Goal: Task Accomplishment & Management: Manage account settings

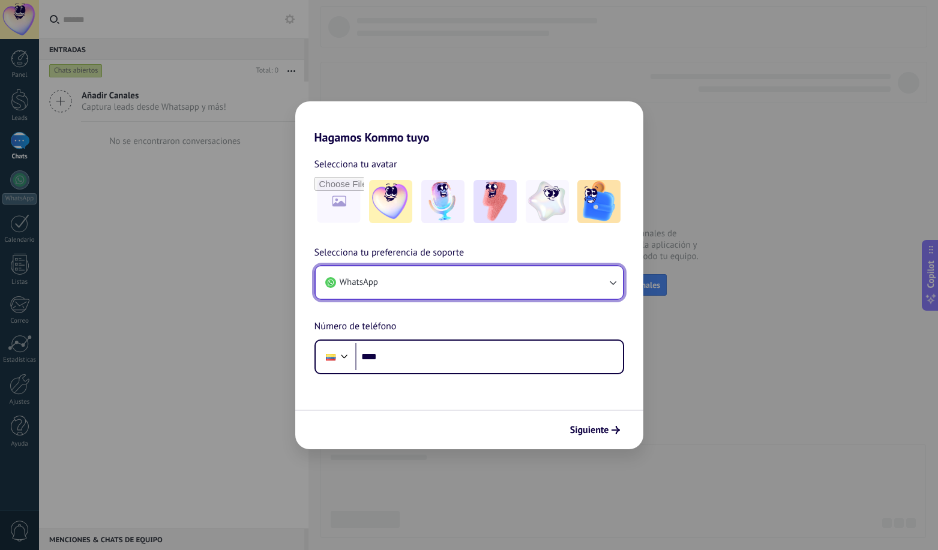
click at [528, 291] on button "WhatsApp" at bounding box center [469, 283] width 307 height 32
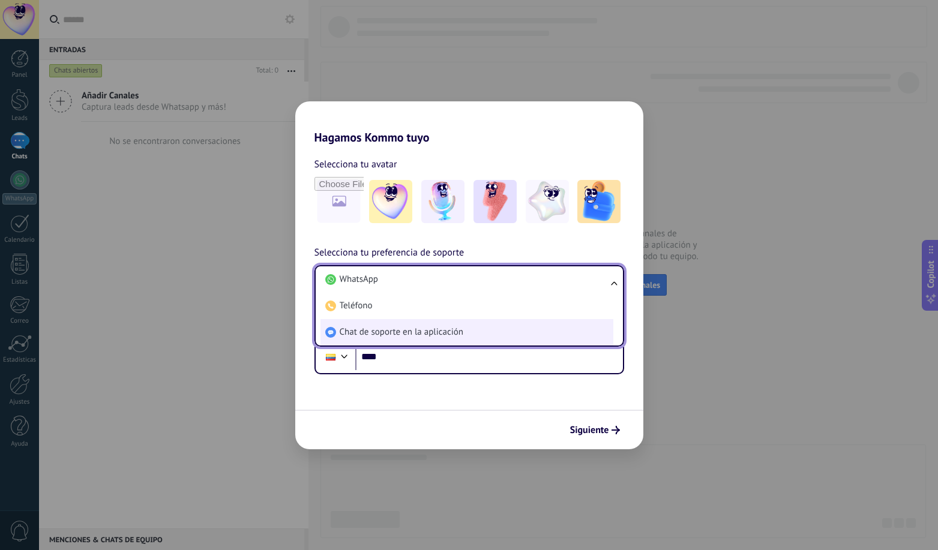
click at [462, 327] on span "Chat de soporte en la aplicación" at bounding box center [402, 333] width 124 height 12
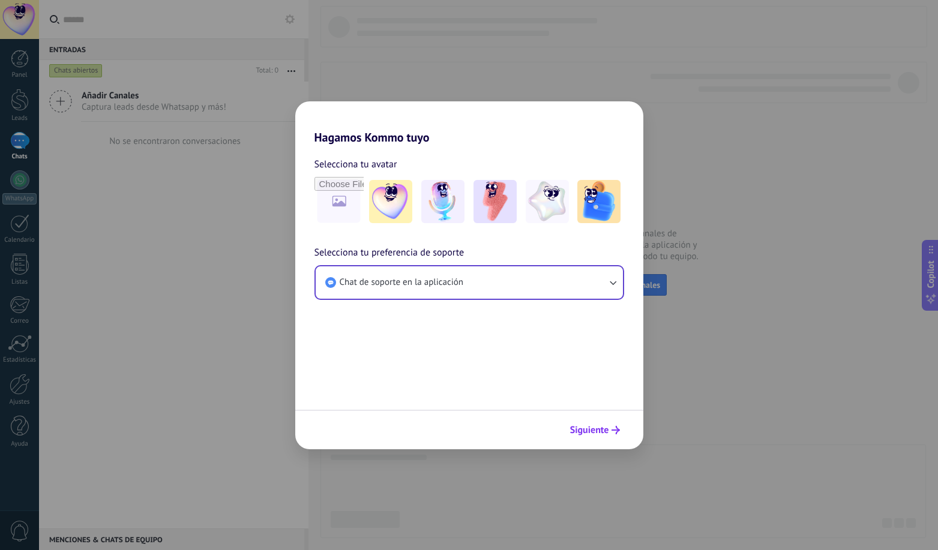
click at [615, 424] on button "Siguiente" at bounding box center [595, 430] width 61 height 20
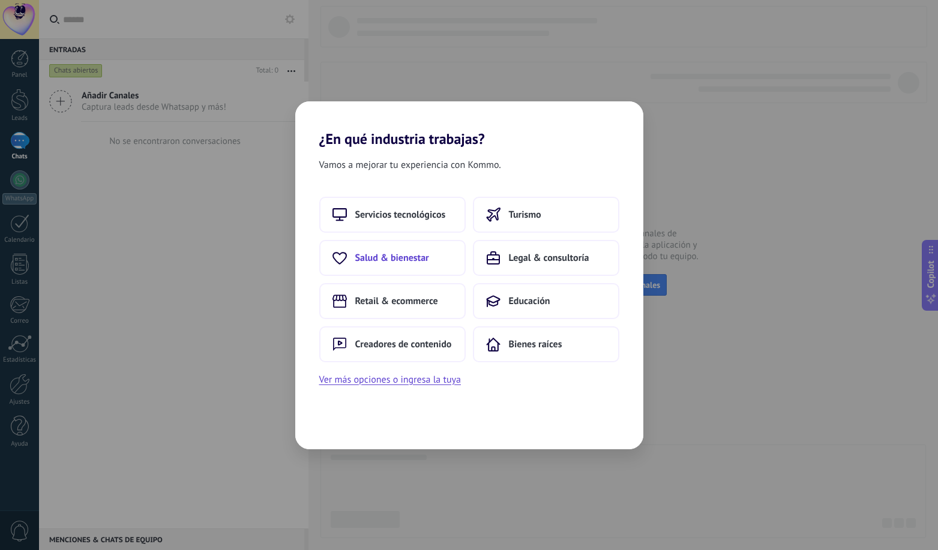
click at [408, 248] on button "Salud & bienestar" at bounding box center [392, 258] width 146 height 36
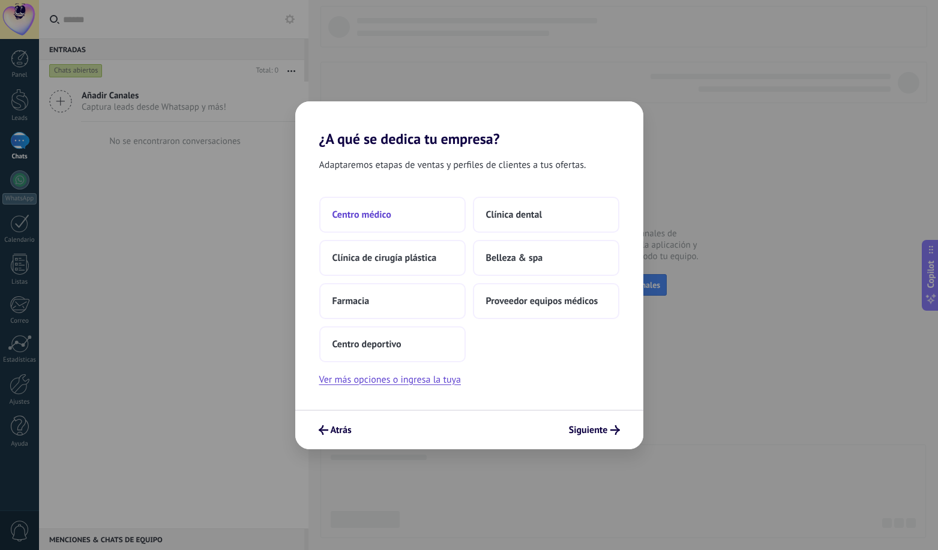
click at [387, 211] on span "Centro médico" at bounding box center [362, 215] width 59 height 12
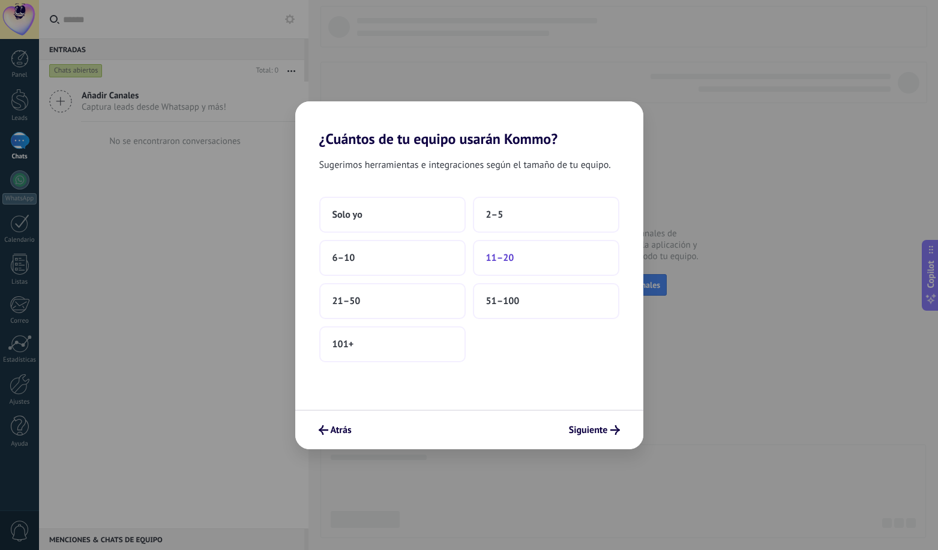
click at [519, 260] on button "11–20" at bounding box center [546, 258] width 146 height 36
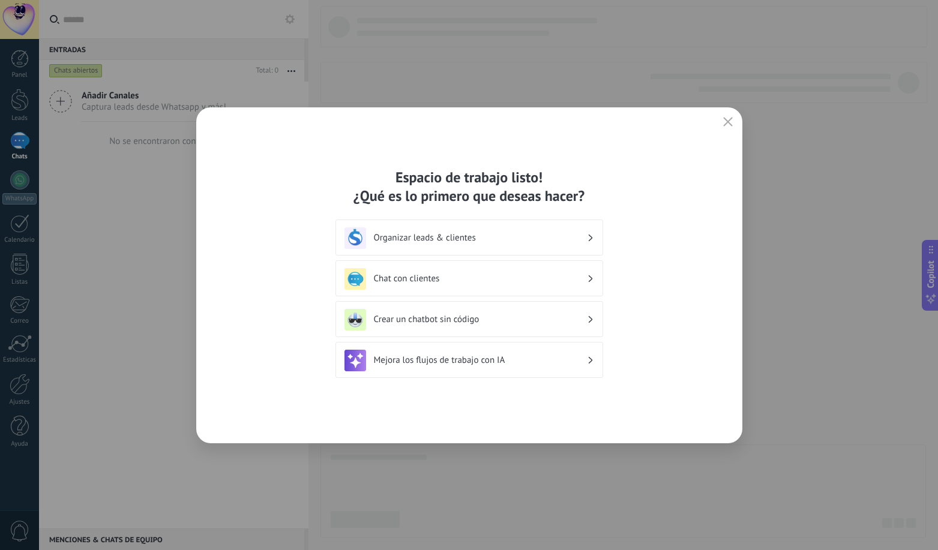
click at [541, 239] on h3 "Organizar leads & clientes" at bounding box center [480, 237] width 213 height 11
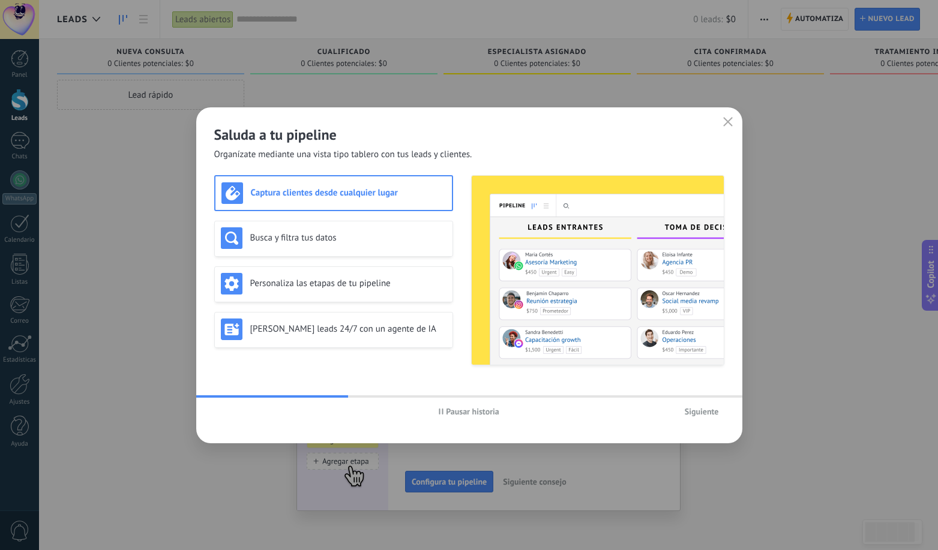
click at [705, 413] on span "Siguiente" at bounding box center [702, 412] width 34 height 8
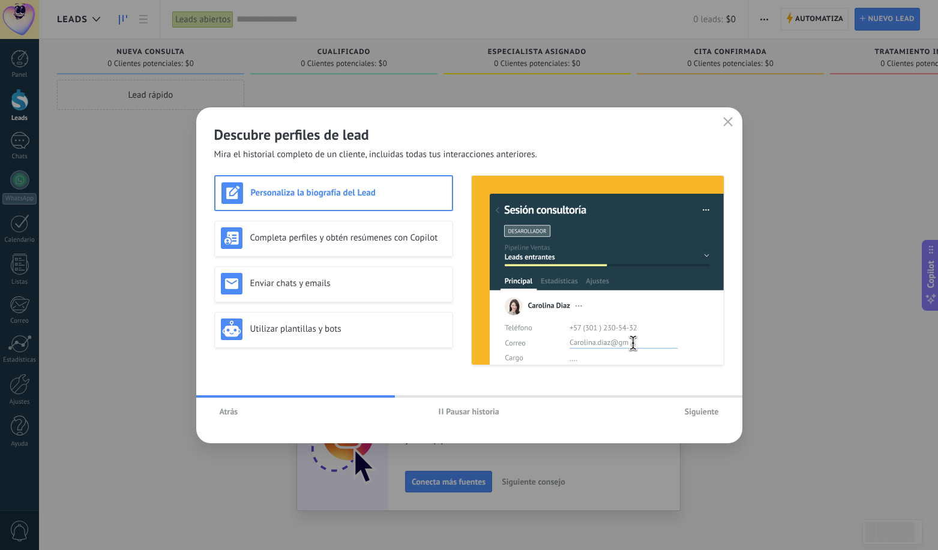
click at [705, 413] on span "Siguiente" at bounding box center [702, 412] width 34 height 8
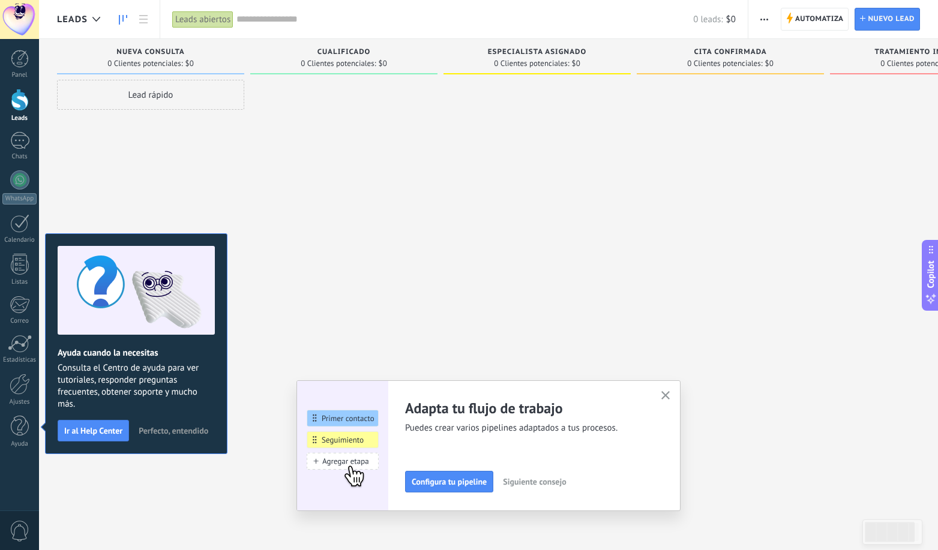
click at [665, 394] on icon "button" at bounding box center [665, 395] width 9 height 9
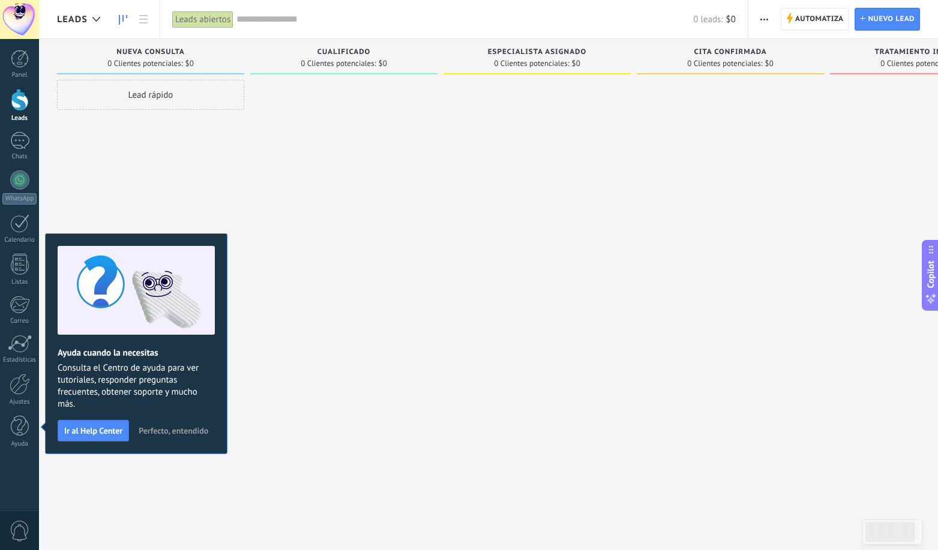
click at [385, 327] on div at bounding box center [343, 277] width 187 height 394
click at [164, 434] on span "Perfecto, entendido" at bounding box center [174, 431] width 70 height 8
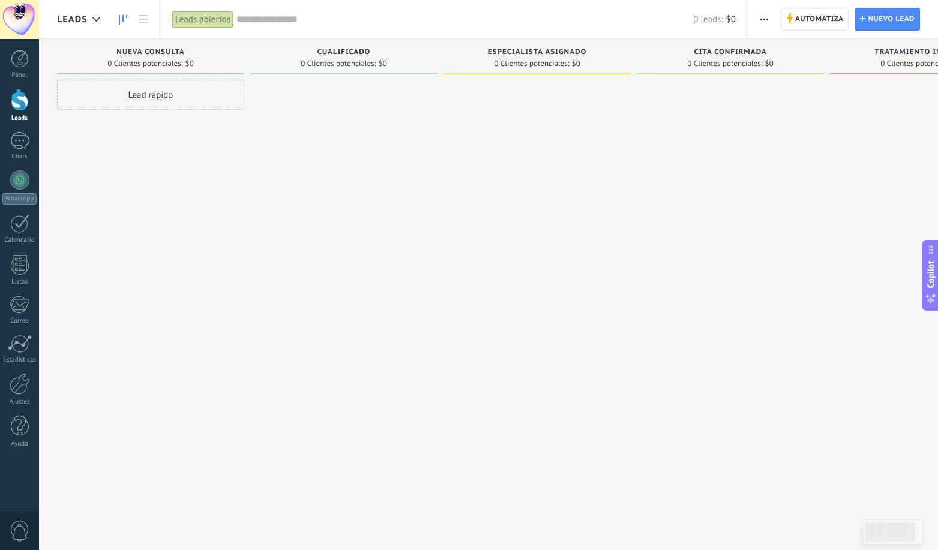
click at [16, 103] on div at bounding box center [20, 100] width 18 height 22
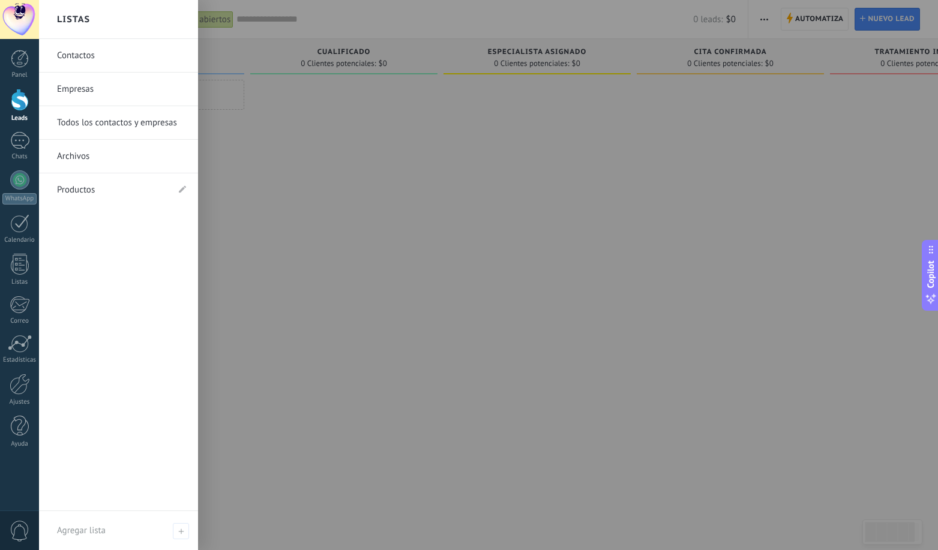
click at [79, 54] on link "Contactos" at bounding box center [121, 56] width 129 height 34
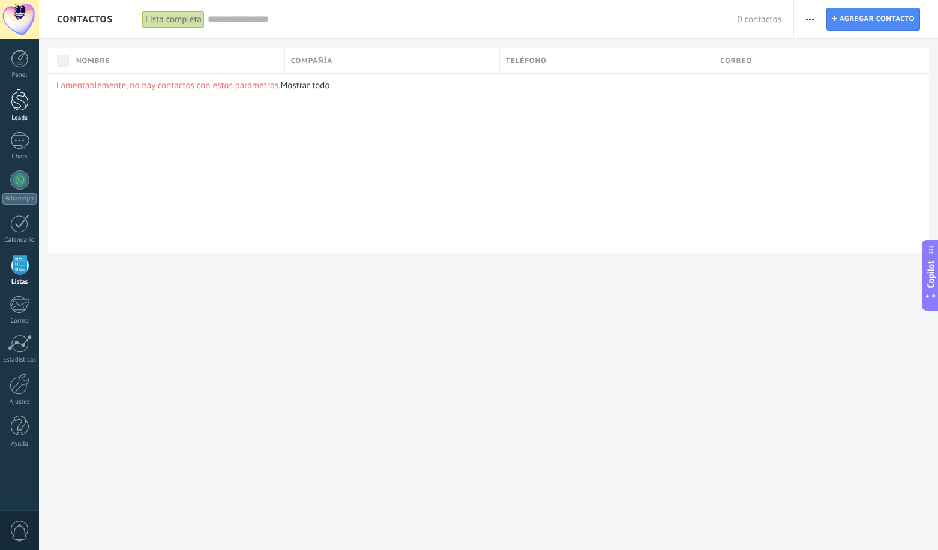
click at [24, 102] on div at bounding box center [20, 100] width 18 height 22
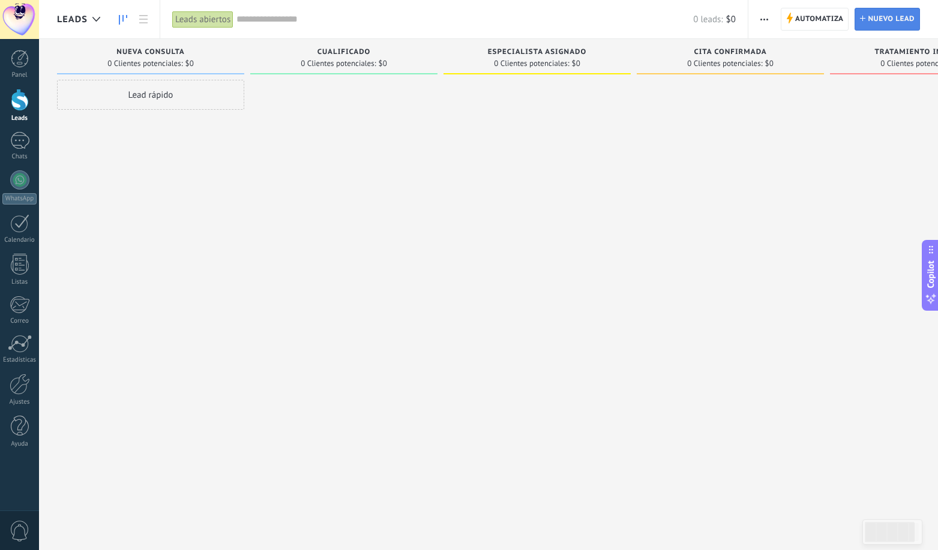
click at [879, 28] on span "Nuevo lead" at bounding box center [891, 19] width 47 height 22
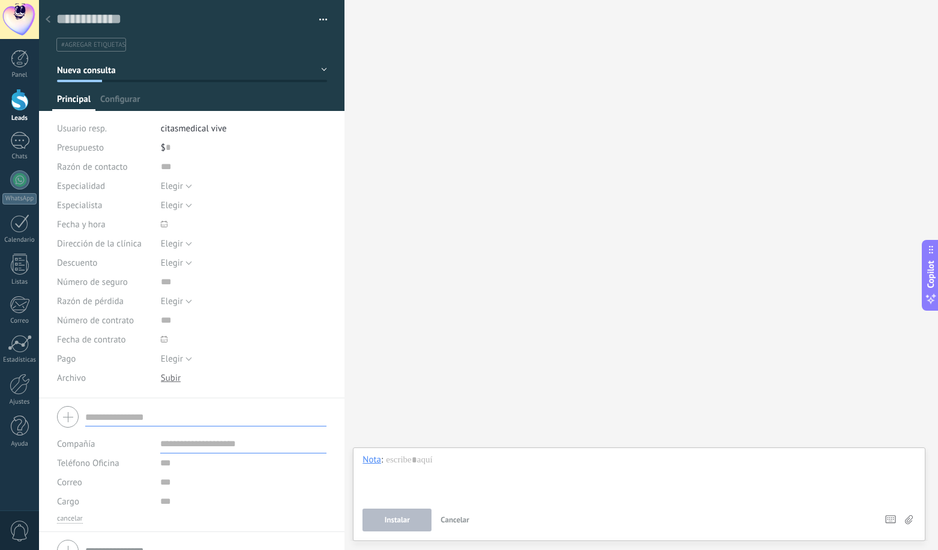
scroll to position [20, 0]
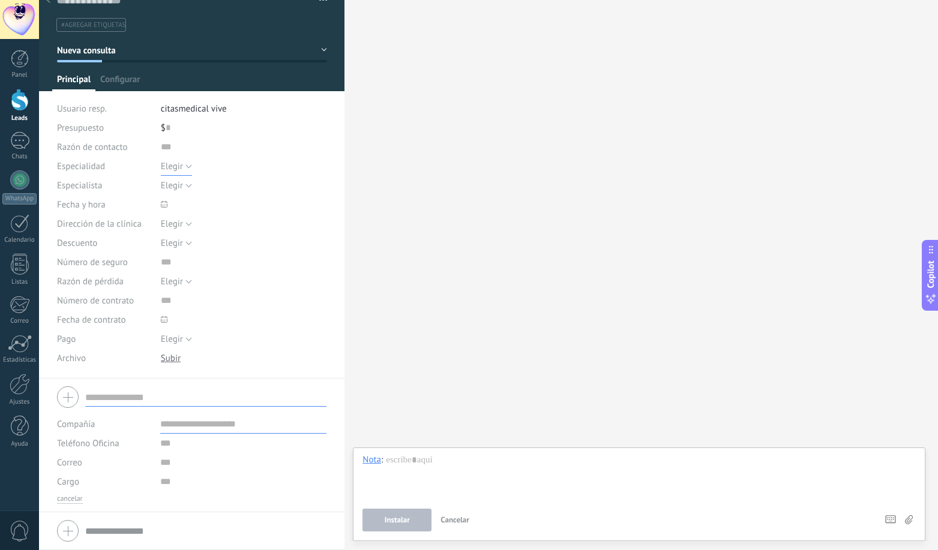
click at [185, 167] on button "Elegir" at bounding box center [176, 166] width 31 height 19
click at [241, 139] on input "text" at bounding box center [244, 146] width 167 height 19
click at [240, 193] on div "Elegir John Doe Sara Mendes Carl Woo Den Cambel Ali Alivo Elegir" at bounding box center [244, 185] width 167 height 19
click at [178, 212] on span at bounding box center [244, 204] width 167 height 19
click at [180, 223] on span "Elegir" at bounding box center [172, 223] width 22 height 11
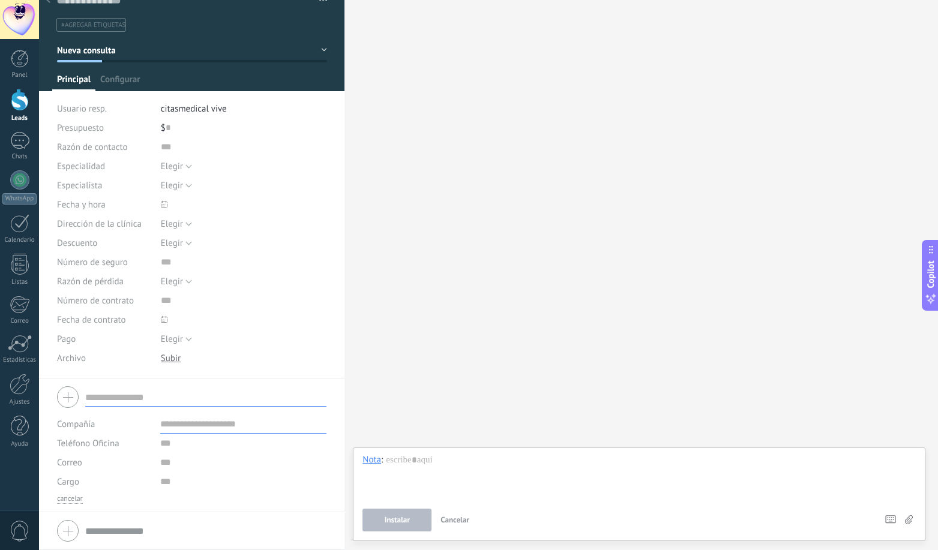
click at [221, 198] on span at bounding box center [244, 204] width 167 height 19
click at [181, 283] on button "Elegir" at bounding box center [176, 281] width 31 height 19
click at [218, 249] on div "Elegir 5% 10% 15% Elegir" at bounding box center [244, 242] width 167 height 19
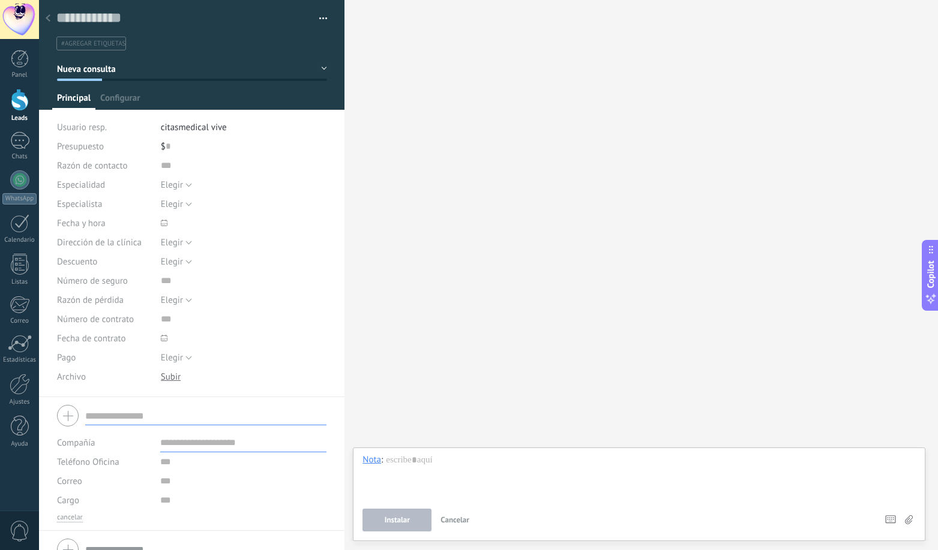
scroll to position [0, 0]
click at [618, 100] on div "Buscar Carga más Participantes: 0 Agregar usuario Bots: 0" at bounding box center [642, 275] width 594 height 550
click at [48, 17] on use at bounding box center [48, 19] width 5 height 7
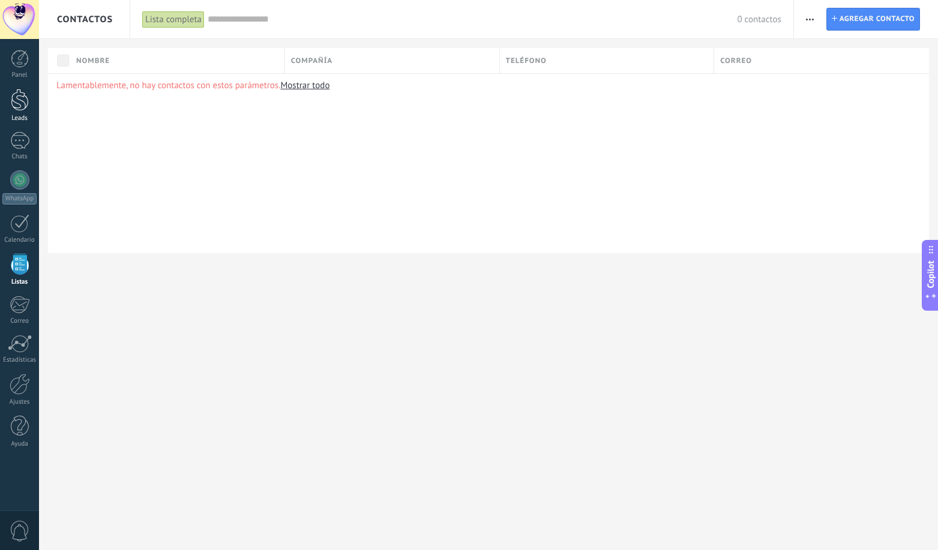
click at [19, 110] on div at bounding box center [20, 100] width 18 height 22
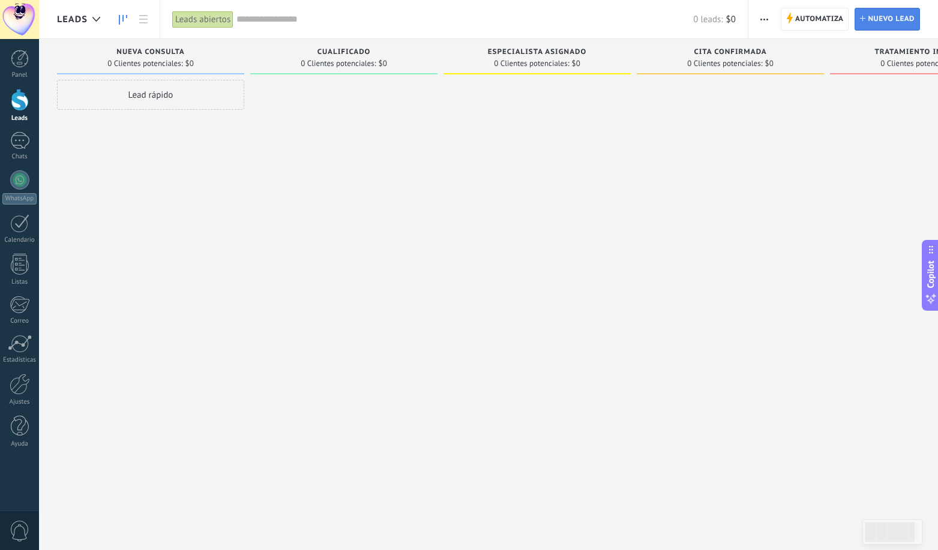
click at [882, 25] on span "Nuevo lead" at bounding box center [891, 19] width 47 height 22
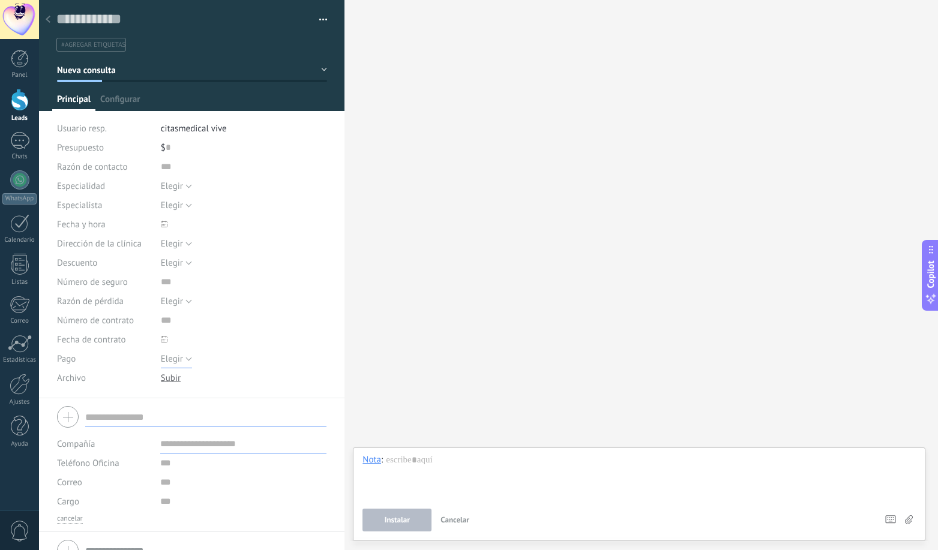
click at [186, 357] on button "Elegir" at bounding box center [176, 358] width 31 height 19
click at [203, 337] on span at bounding box center [198, 339] width 75 height 19
click at [164, 337] on icon at bounding box center [164, 339] width 7 height 7
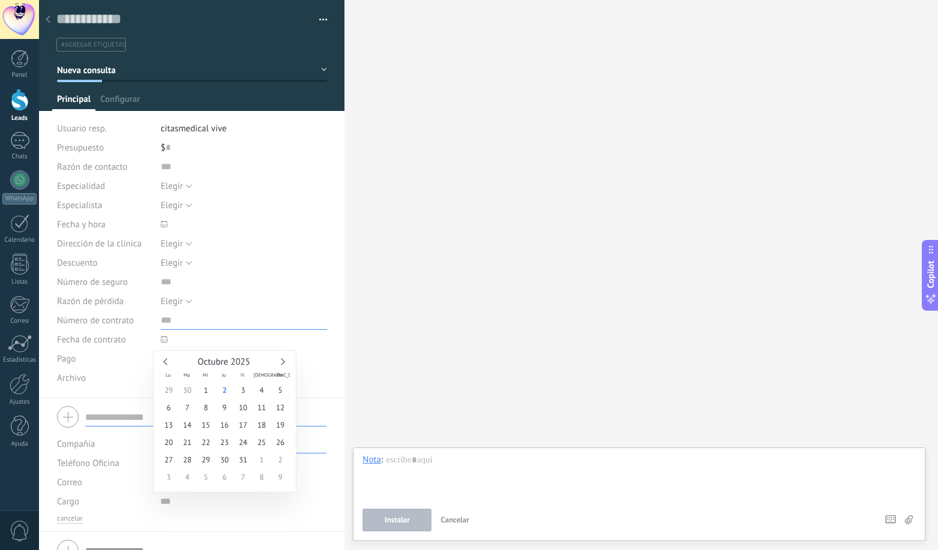
click at [212, 322] on input "text" at bounding box center [244, 320] width 167 height 19
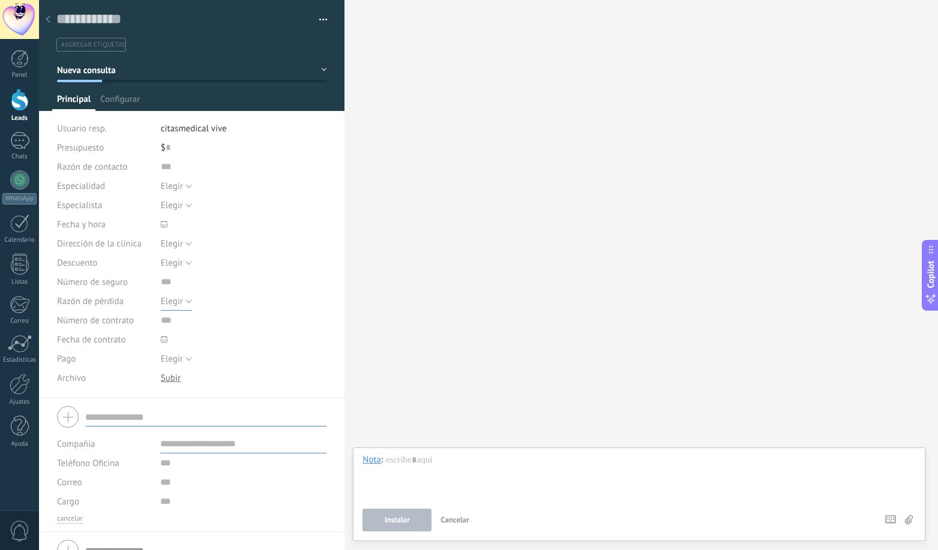
click at [184, 300] on button "Elegir" at bounding box center [176, 301] width 31 height 19
click at [221, 264] on div "Elegir 5% 10% 15% Elegir" at bounding box center [244, 262] width 167 height 19
click at [161, 285] on input "text" at bounding box center [244, 282] width 167 height 19
click at [184, 266] on button "Elegir" at bounding box center [176, 262] width 31 height 19
click at [244, 249] on div "Elegir Clínica 1 Clínica 2 Clínica 3 Elegir" at bounding box center [244, 243] width 167 height 19
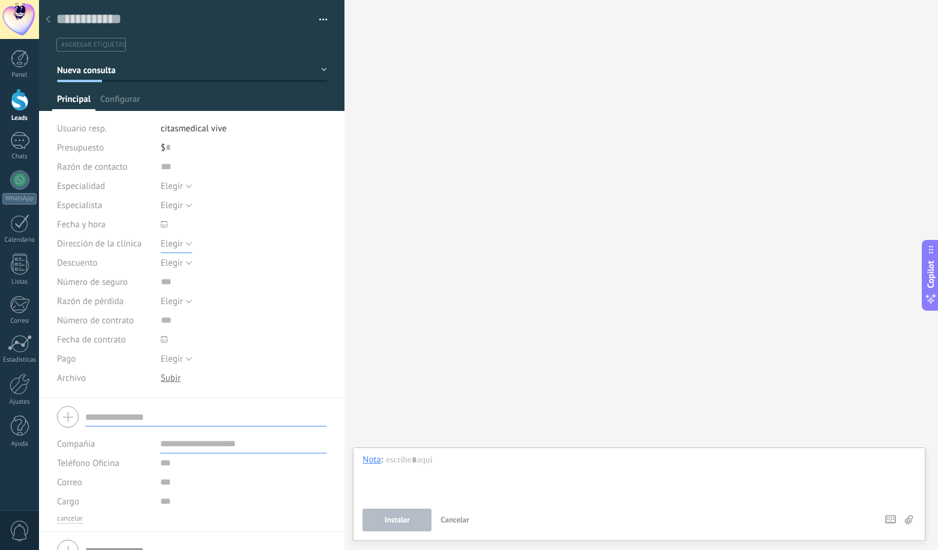
click at [184, 242] on button "Elegir" at bounding box center [176, 243] width 31 height 19
click at [224, 217] on span at bounding box center [244, 224] width 167 height 19
click at [186, 209] on button "Elegir" at bounding box center [176, 205] width 31 height 19
click at [244, 185] on div "Elegir Diagnóstico Preventiva Quirúrgica Elegir" at bounding box center [244, 185] width 167 height 19
click at [184, 181] on button "Elegir" at bounding box center [176, 185] width 31 height 19
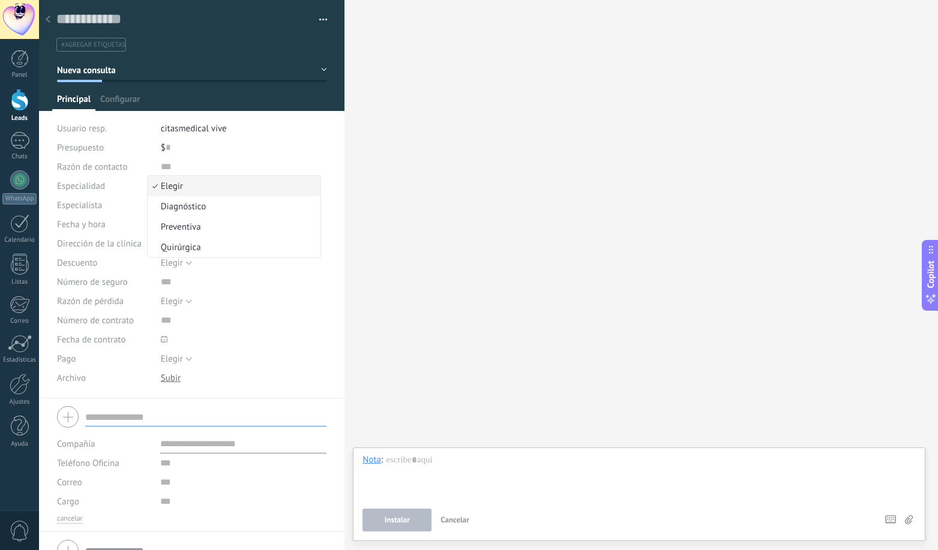
click at [249, 154] on div "$ 0" at bounding box center [244, 147] width 167 height 19
click at [164, 169] on input "text" at bounding box center [244, 166] width 167 height 19
click at [172, 171] on input "text" at bounding box center [244, 166] width 167 height 19
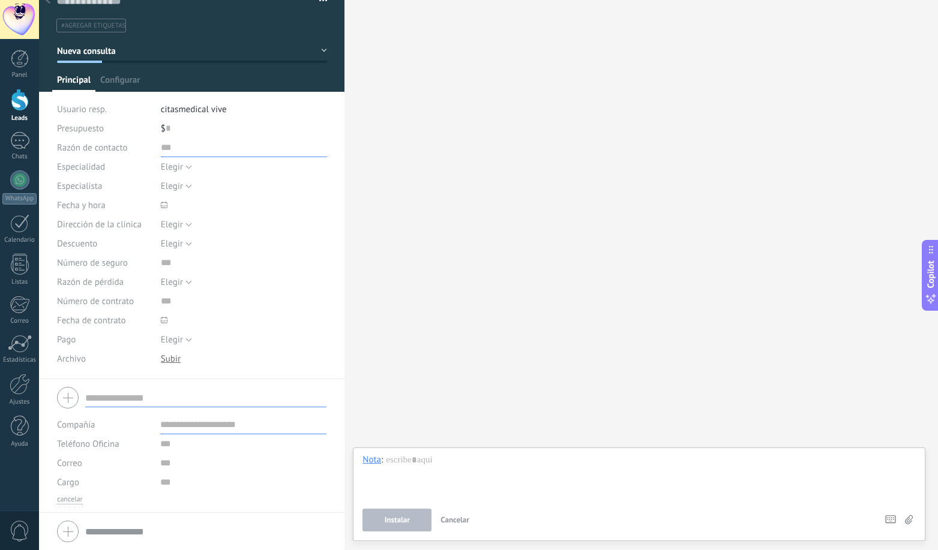
scroll to position [20, 0]
click at [429, 143] on div "Buscar Carga más Participantes: 0 Agregar usuario Bots: 0" at bounding box center [642, 275] width 594 height 550
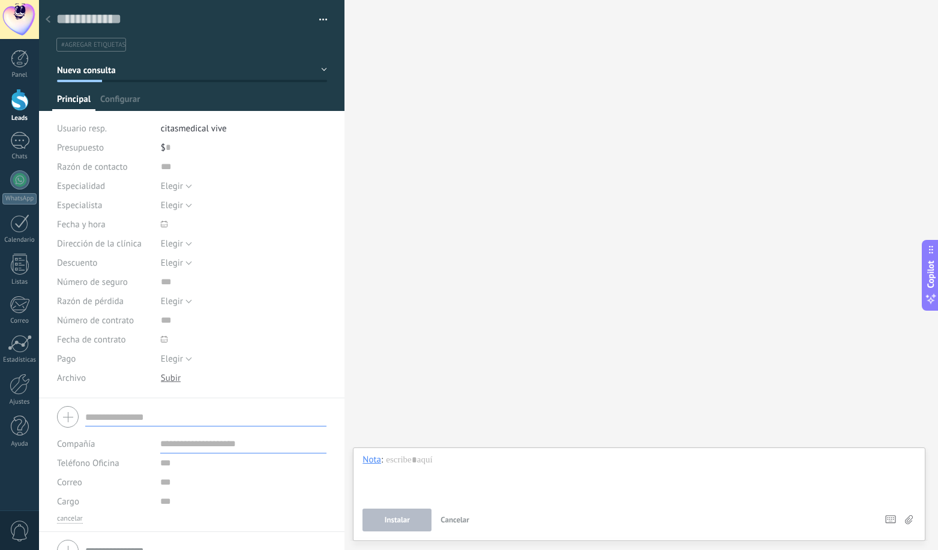
click at [47, 20] on use at bounding box center [48, 19] width 5 height 7
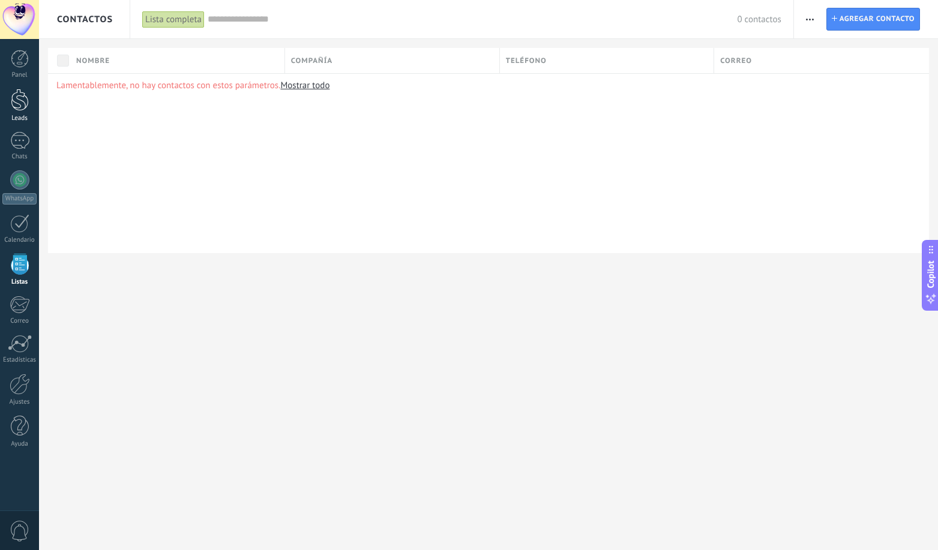
click at [16, 100] on div at bounding box center [20, 100] width 18 height 22
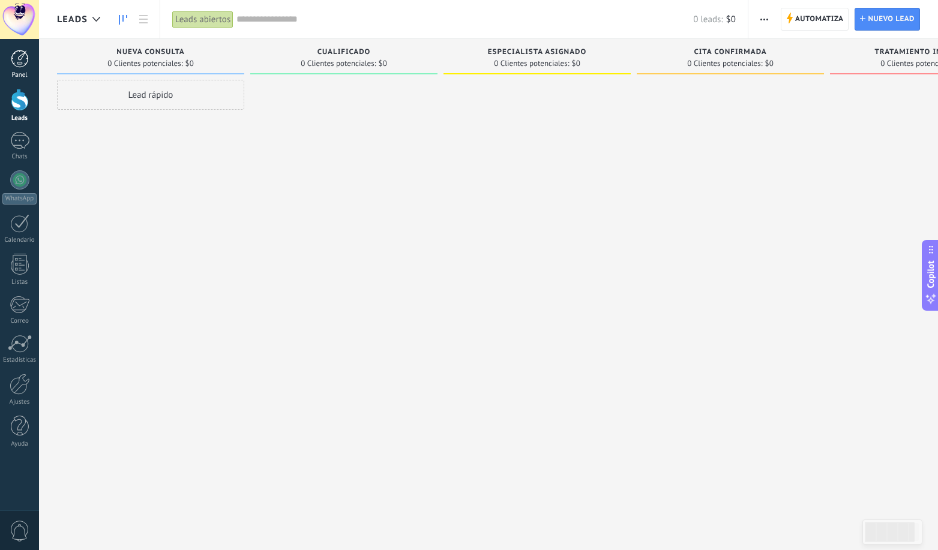
click at [19, 66] on div at bounding box center [20, 59] width 18 height 18
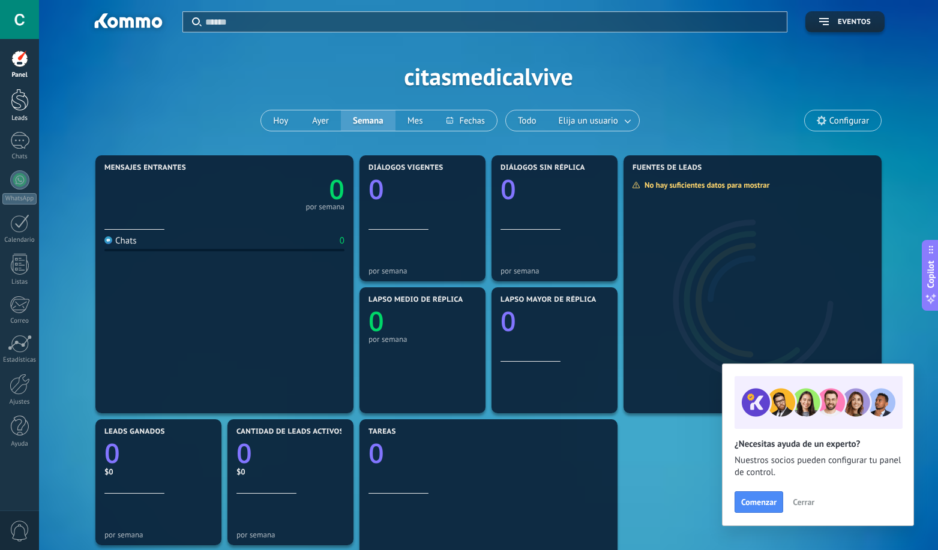
click at [25, 99] on div at bounding box center [20, 100] width 18 height 22
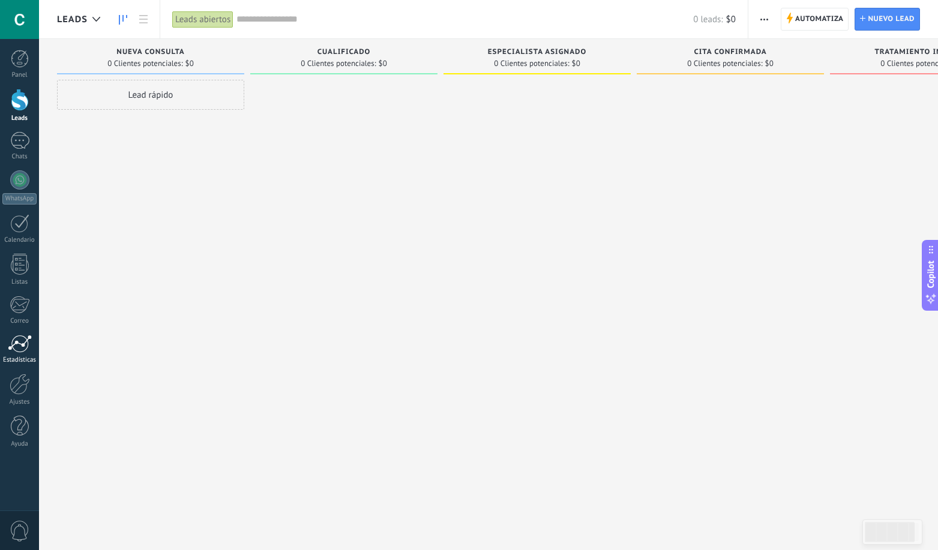
click at [22, 355] on link "Estadísticas" at bounding box center [19, 349] width 39 height 29
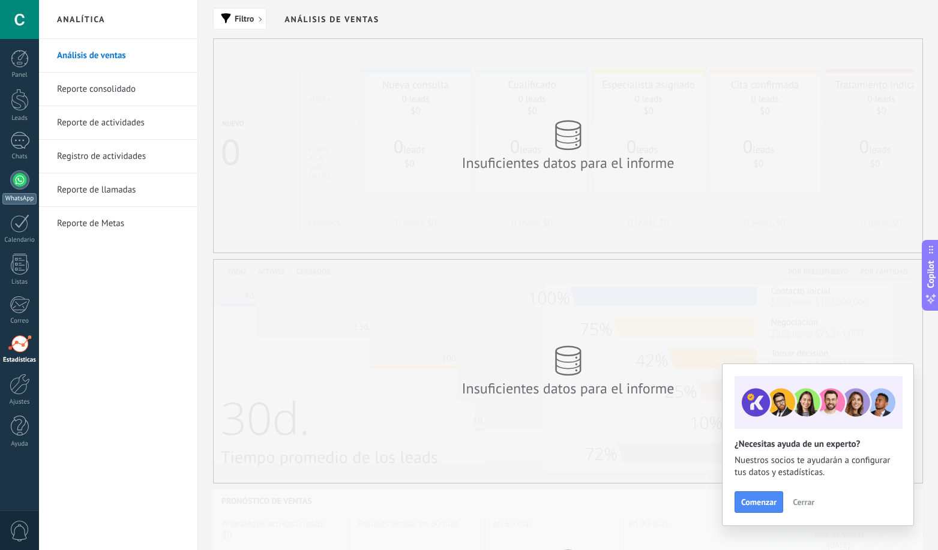
click at [29, 191] on link "WhatsApp" at bounding box center [19, 187] width 39 height 34
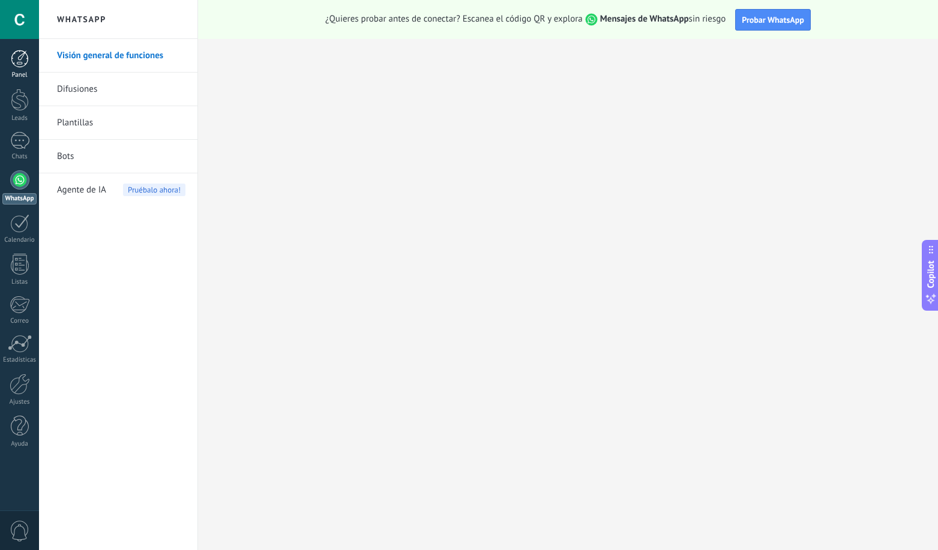
click at [28, 53] on div at bounding box center [20, 59] width 18 height 18
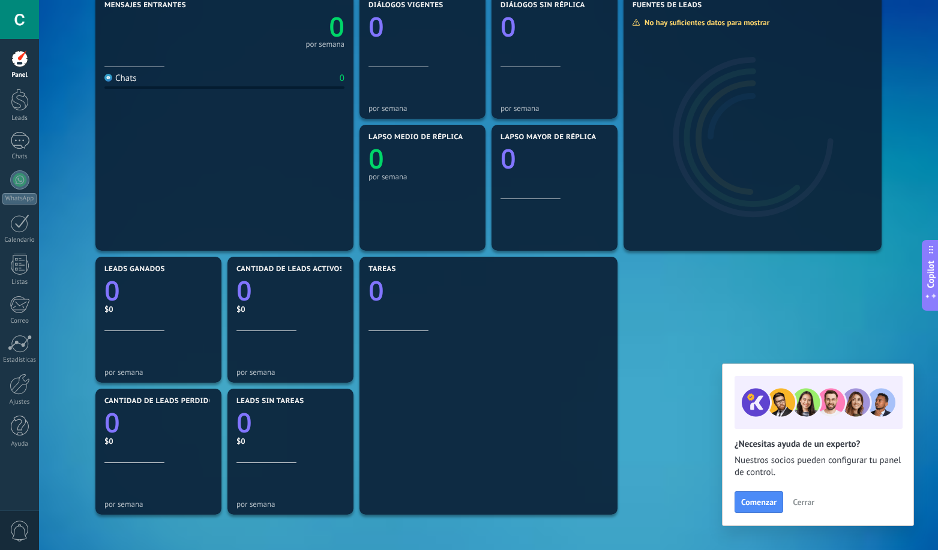
scroll to position [299, 0]
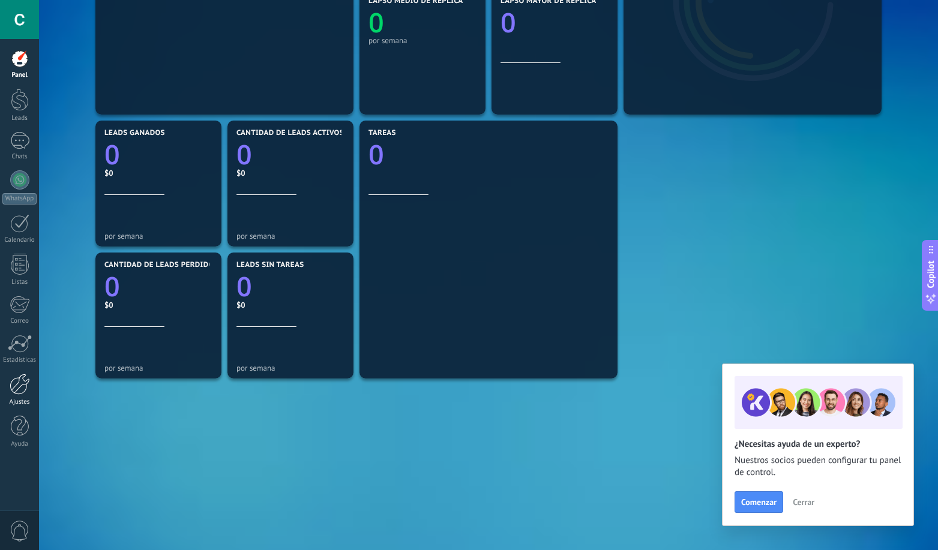
click at [26, 401] on div "Ajustes" at bounding box center [19, 403] width 35 height 8
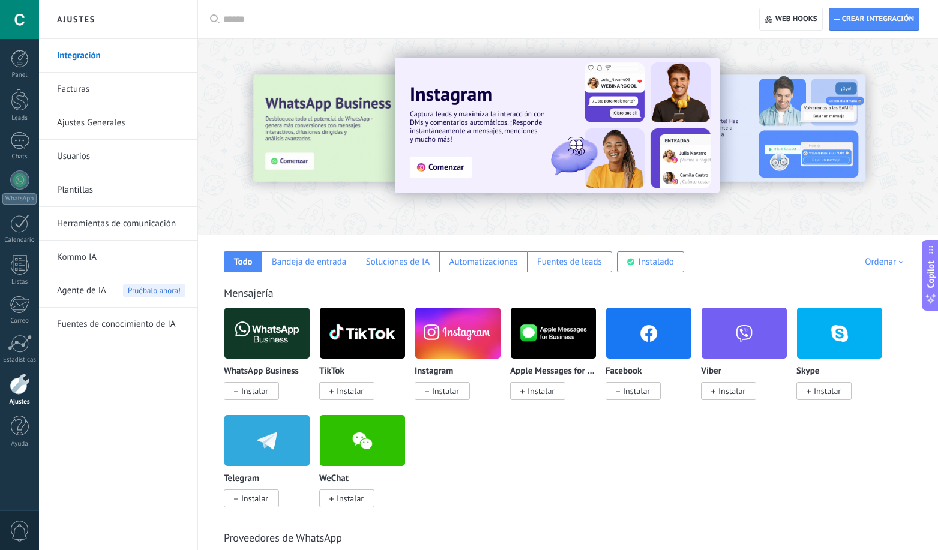
click at [83, 77] on link "Facturas" at bounding box center [121, 90] width 128 height 34
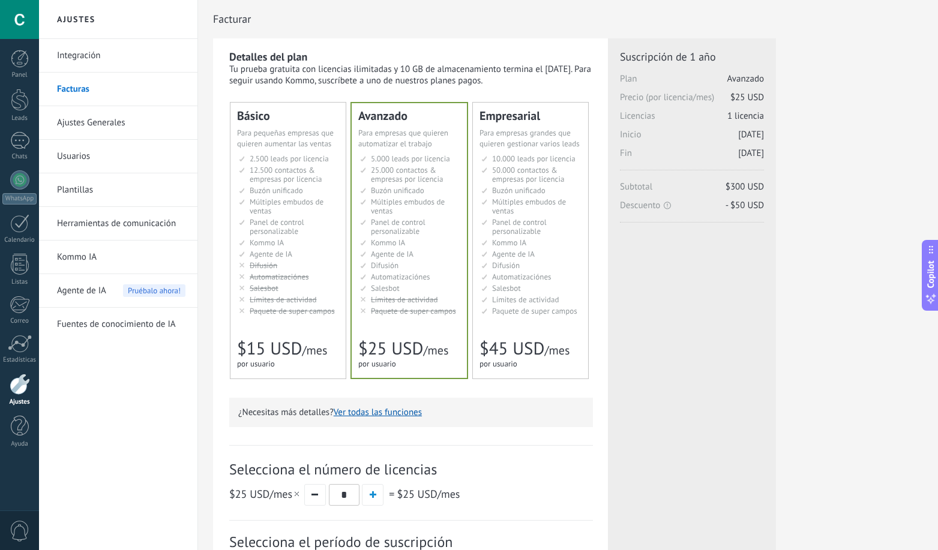
click at [285, 318] on div "Básico Для увеличения продаж в малом бизнесе For small businesses that want to …" at bounding box center [287, 241] width 115 height 276
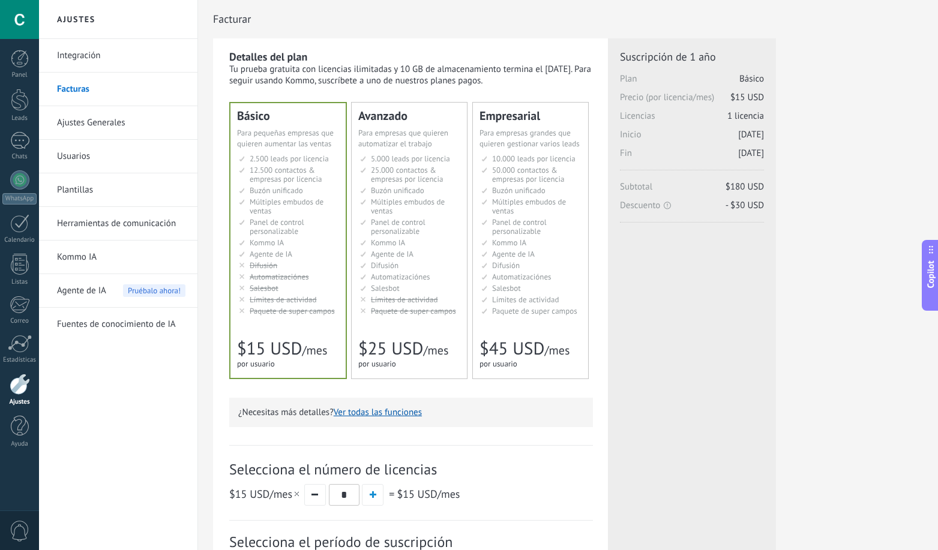
click at [106, 291] on span "Agente de IA" at bounding box center [81, 291] width 49 height 34
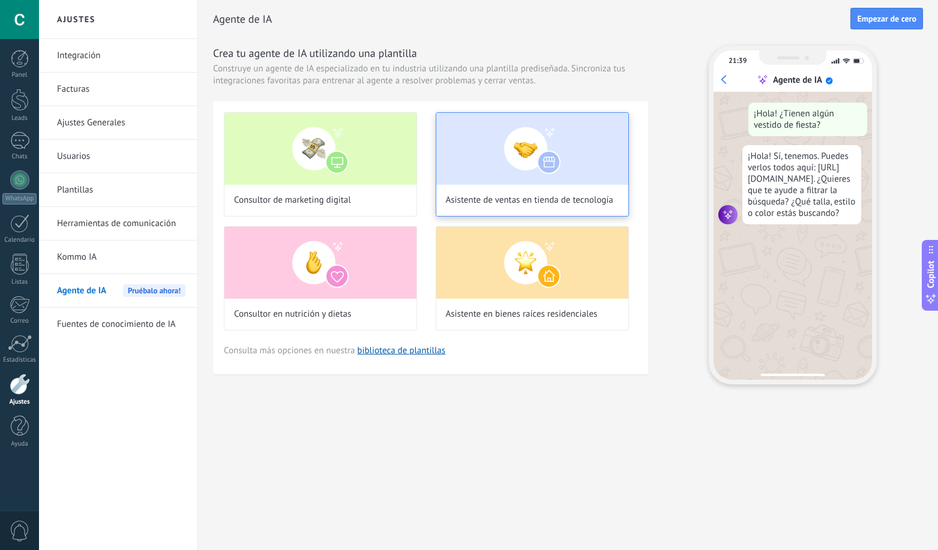
click at [474, 153] on img at bounding box center [532, 149] width 192 height 72
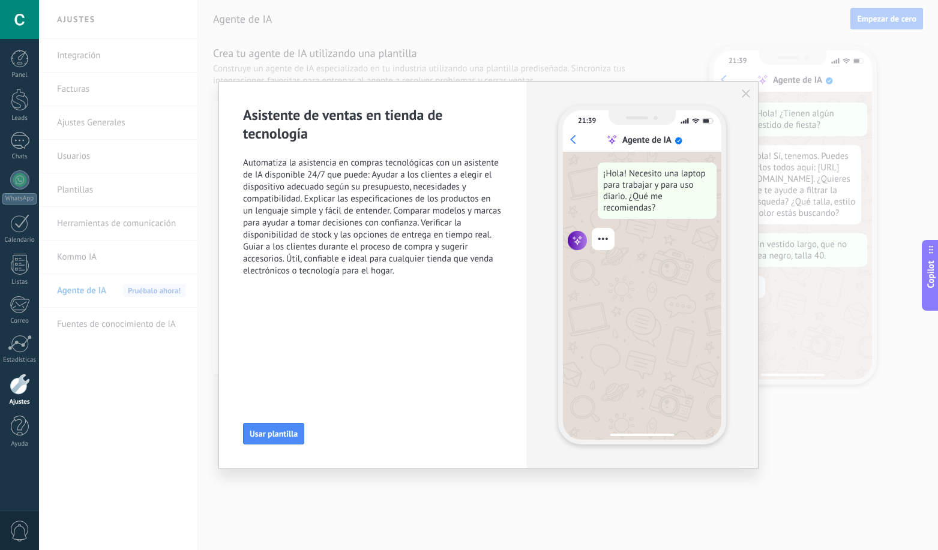
click at [745, 95] on use "button" at bounding box center [746, 93] width 8 height 8
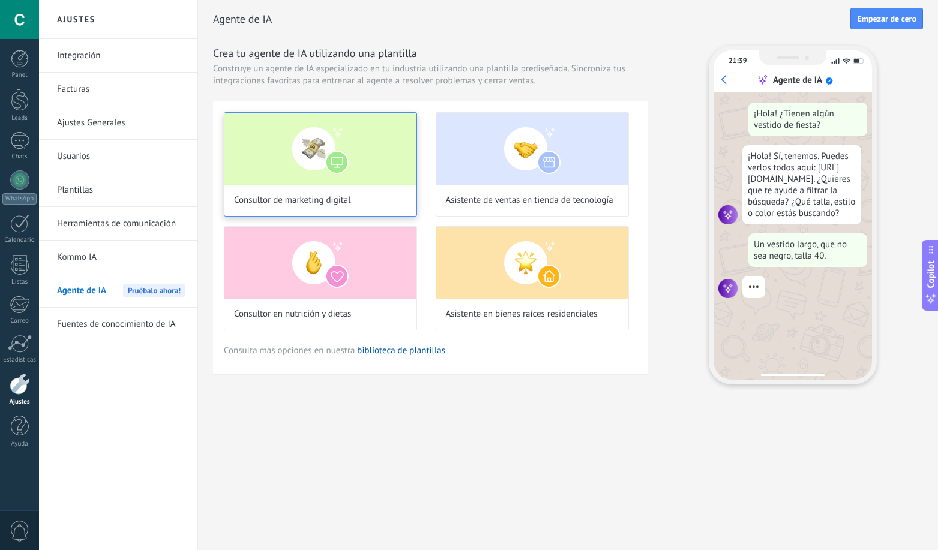
click at [276, 155] on img at bounding box center [320, 149] width 192 height 72
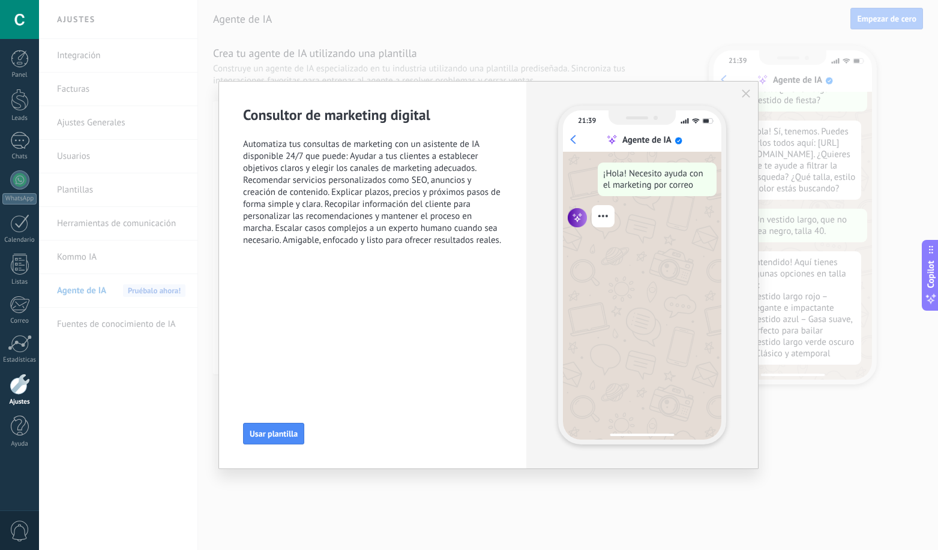
scroll to position [36, 0]
click at [743, 89] on button "button" at bounding box center [746, 94] width 10 height 10
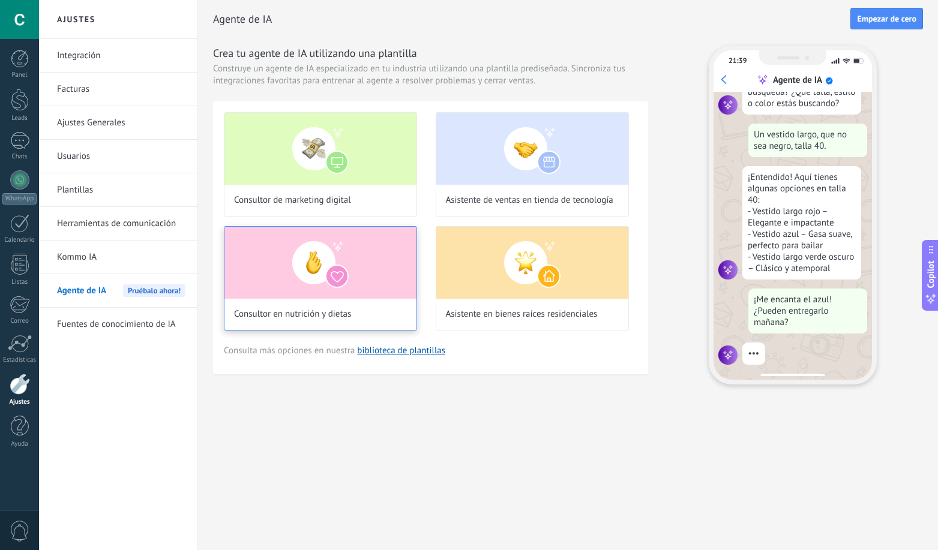
scroll to position [121, 0]
click at [103, 162] on link "Usuarios" at bounding box center [121, 157] width 128 height 34
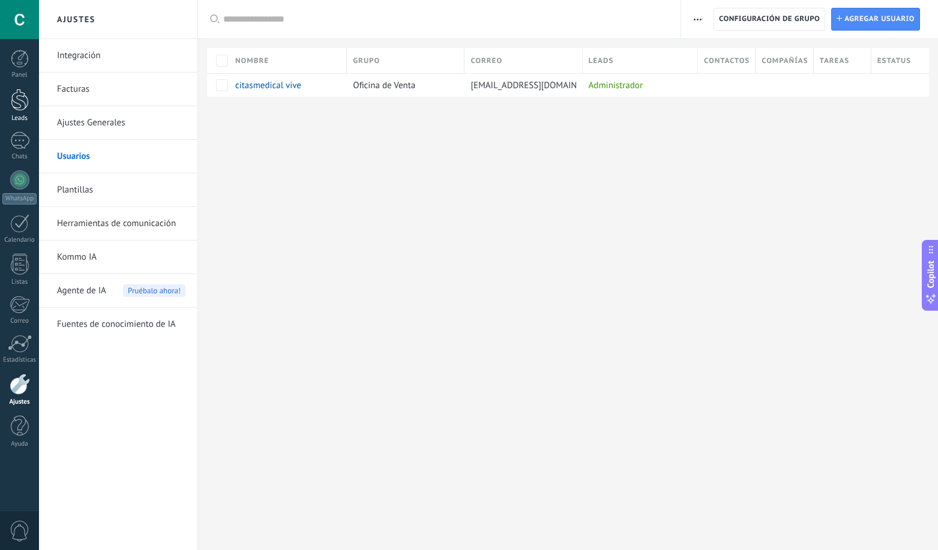
click at [25, 94] on div at bounding box center [20, 100] width 18 height 22
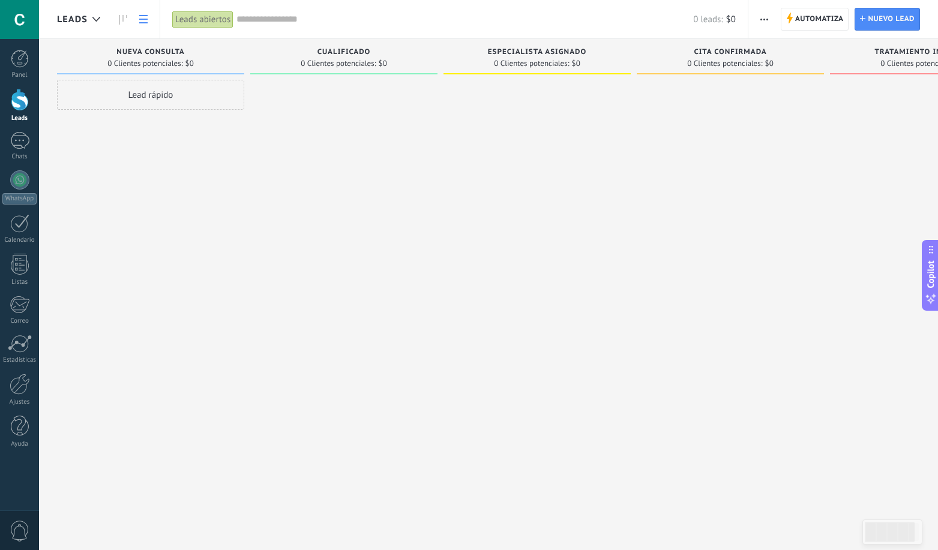
click at [140, 17] on icon at bounding box center [143, 19] width 8 height 8
